Goal: Information Seeking & Learning: Check status

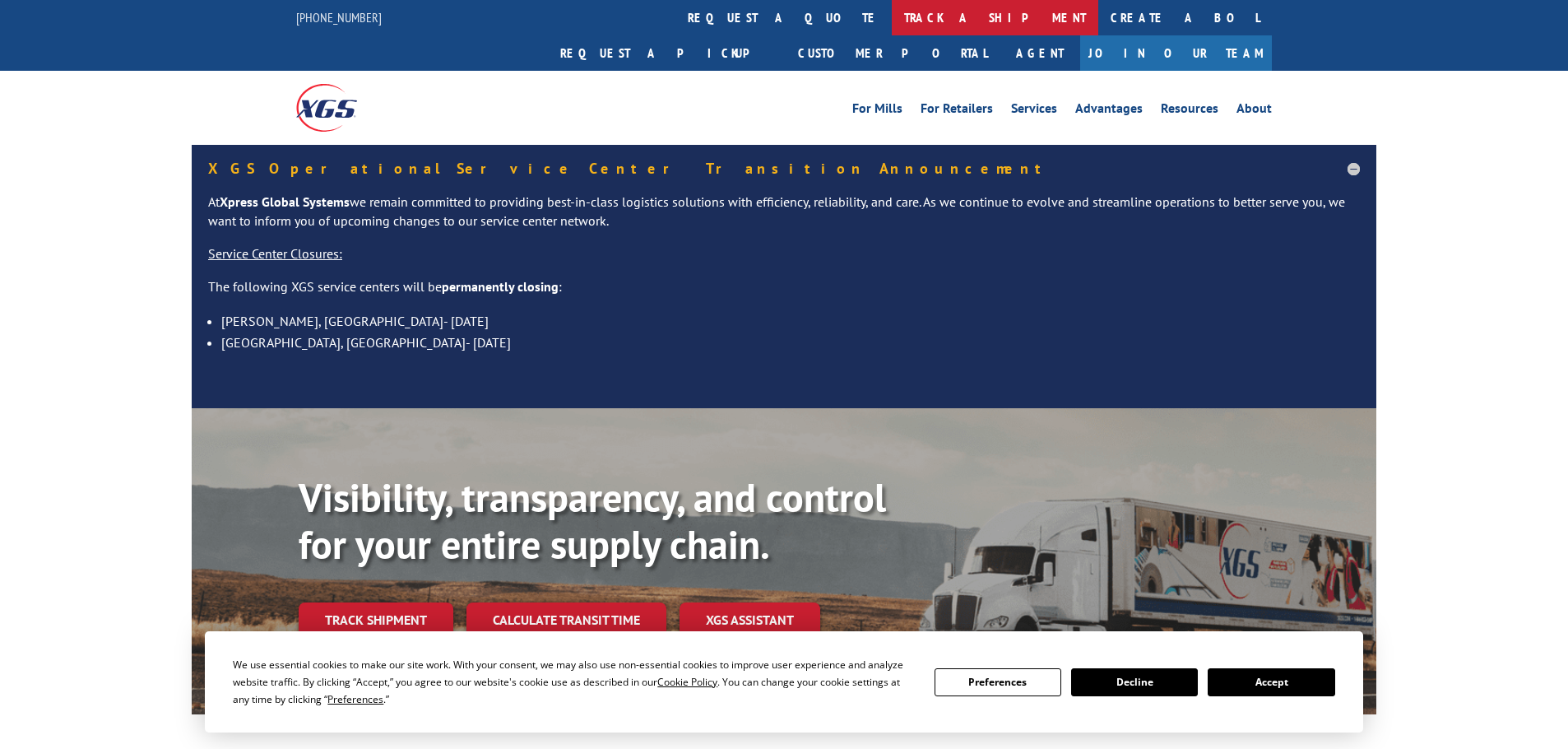
click at [892, 14] on link "track a shipment" at bounding box center [995, 17] width 207 height 35
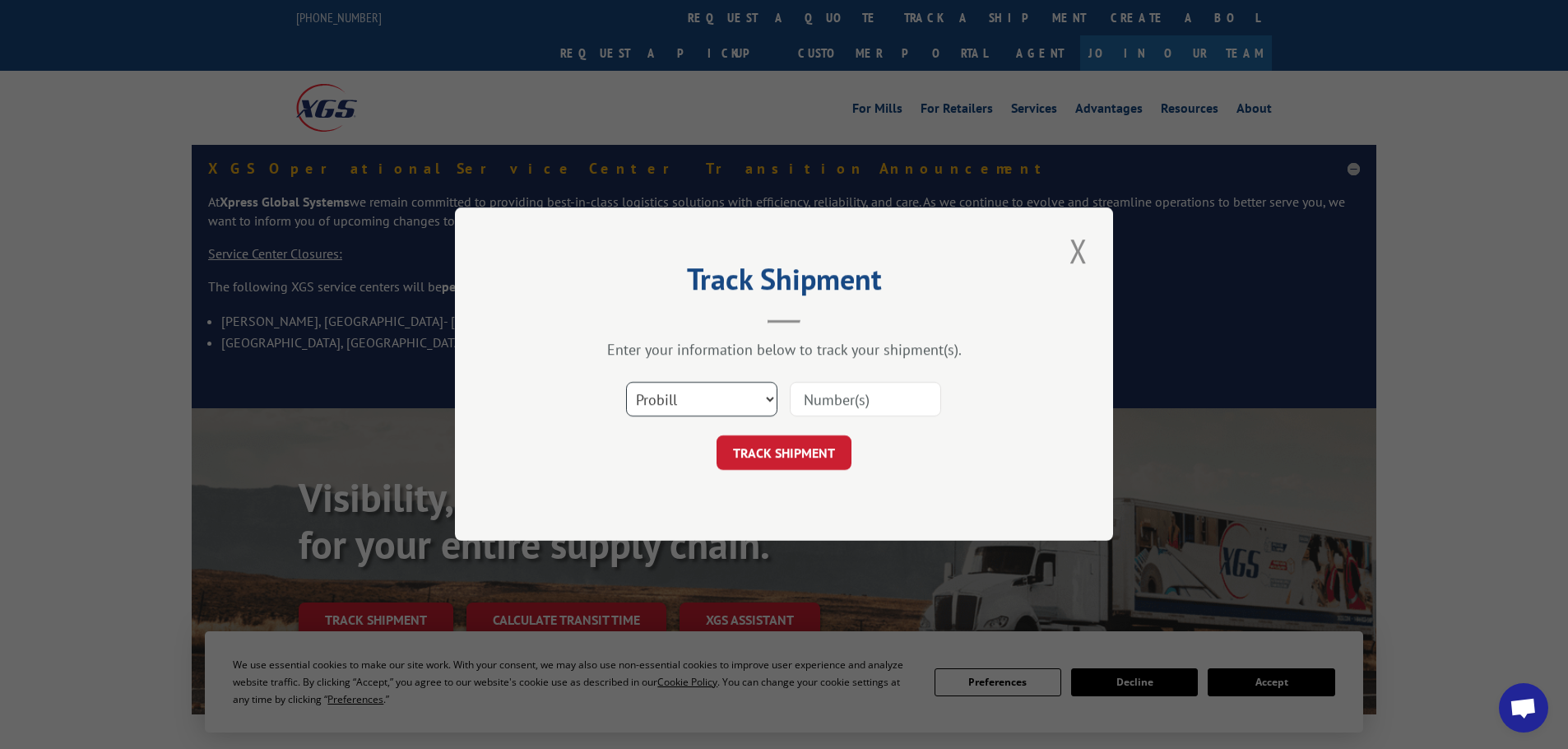
click at [702, 404] on select "Select category... Probill BOL PO" at bounding box center [701, 400] width 151 height 35
select select "po"
click at [626, 383] on select "Select category... Probill BOL PO" at bounding box center [701, 400] width 151 height 35
drag, startPoint x: 832, startPoint y: 381, endPoint x: 801, endPoint y: 394, distance: 33.6
click at [800, 394] on input at bounding box center [865, 400] width 151 height 35
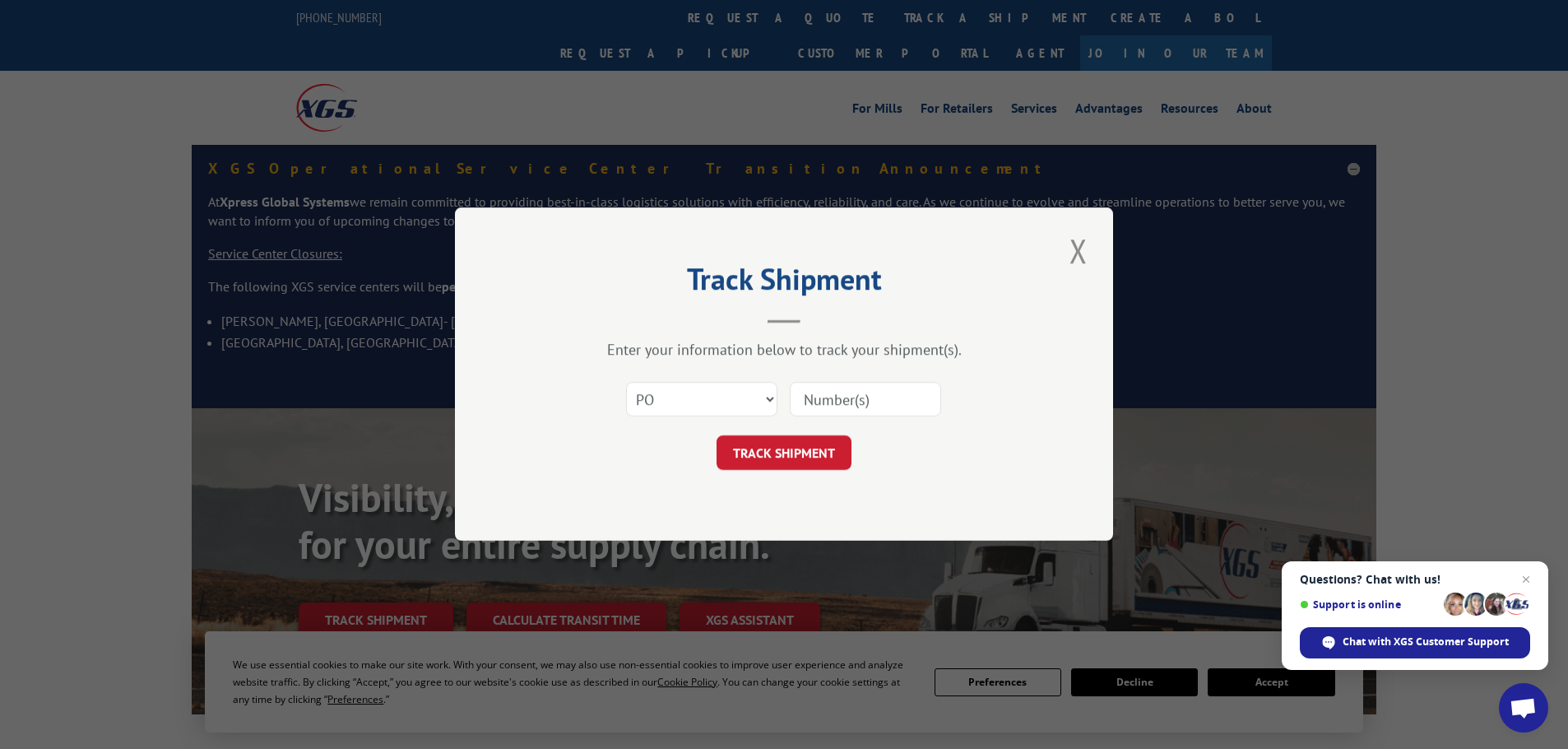
paste input "64534487"
type input "64534487"
click at [786, 441] on button "TRACK SHIPMENT" at bounding box center [784, 454] width 135 height 35
